Goal: Task Accomplishment & Management: Manage account settings

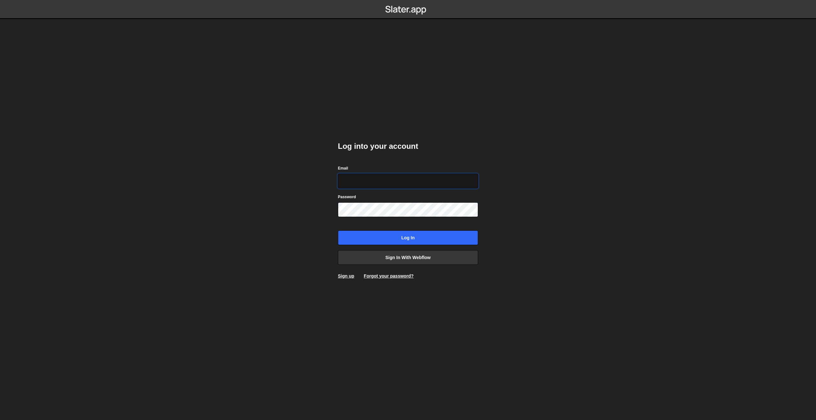
click at [368, 178] on input "Email" at bounding box center [408, 181] width 140 height 15
type input "c"
paste input "[PERSON_NAME][EMAIL_ADDRESS][PERSON_NAME][DOMAIN_NAME]"
type input "[PERSON_NAME][EMAIL_ADDRESS][PERSON_NAME][DOMAIN_NAME]"
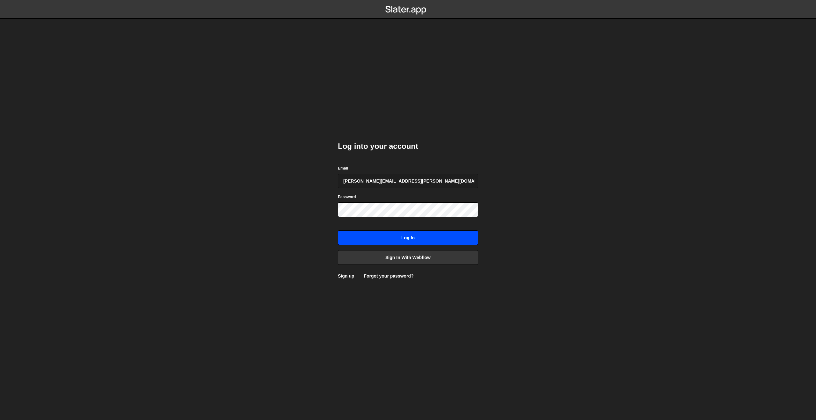
click at [371, 235] on input "Log in" at bounding box center [408, 238] width 140 height 15
